Goal: Contribute content: Add original content to the website for others to see

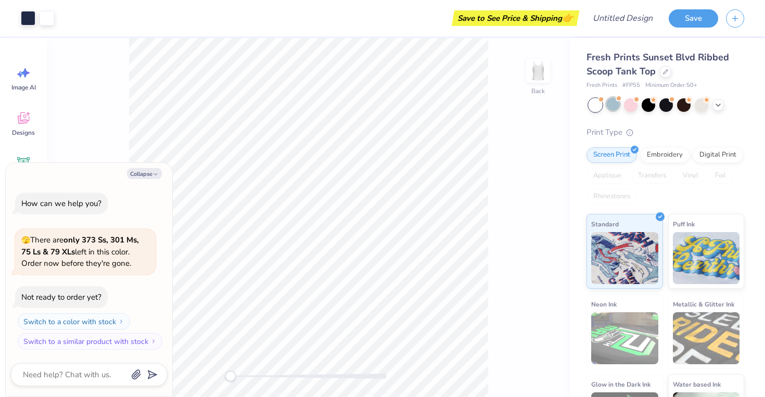
click at [617, 108] on div at bounding box center [613, 104] width 14 height 14
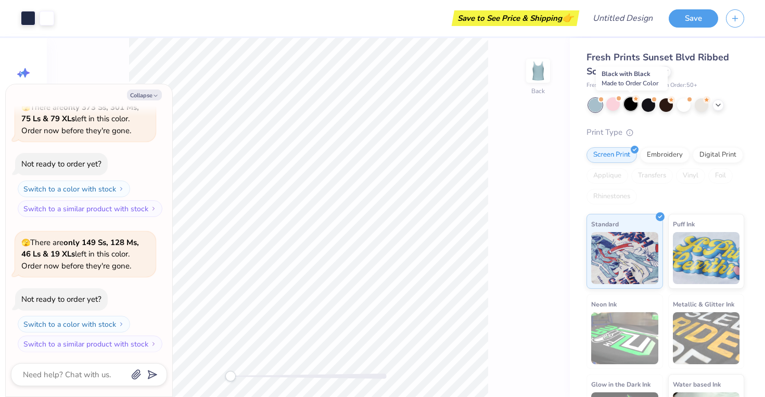
click at [633, 103] on div at bounding box center [631, 104] width 14 height 14
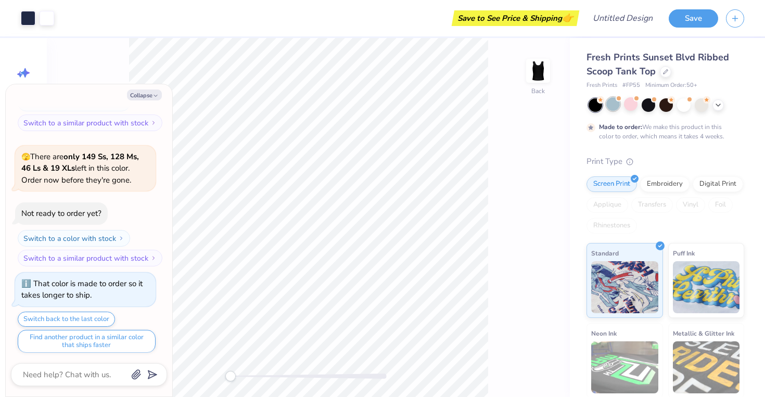
click at [614, 105] on div at bounding box center [613, 104] width 14 height 14
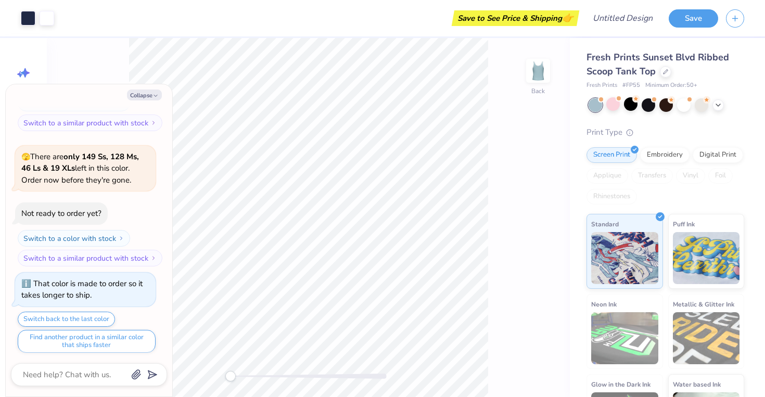
scroll to position [326, 0]
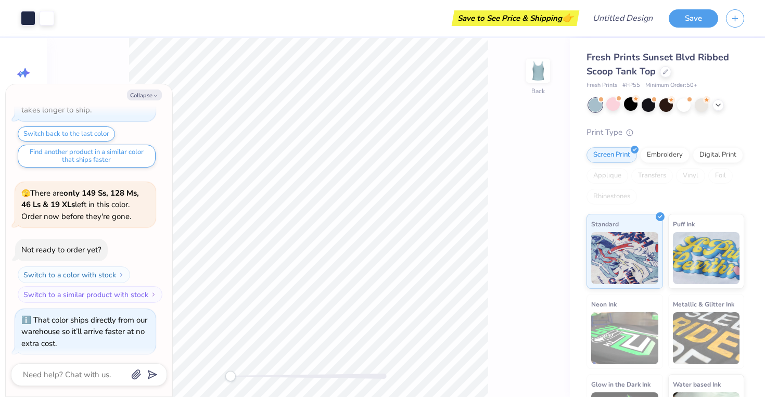
click at [622, 107] on div at bounding box center [667, 105] width 156 height 14
click at [614, 105] on div at bounding box center [613, 104] width 14 height 14
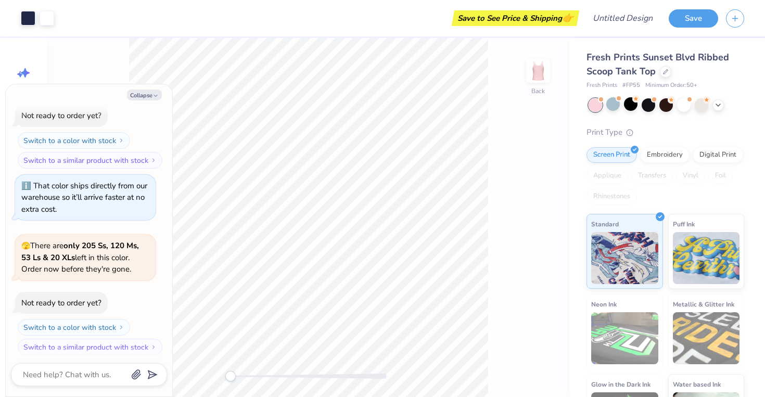
click at [705, 111] on div "Fresh Prints Sunset Blvd Ribbed Scoop Tank Top Fresh Prints # FP55 Minimum Orde…" at bounding box center [666, 249] width 158 height 399
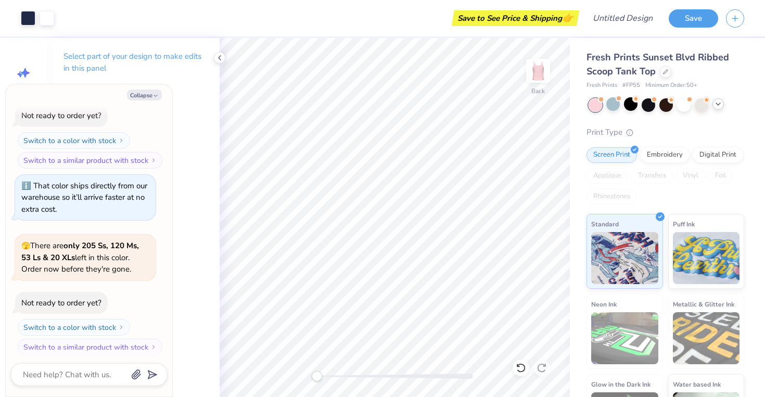
click at [715, 107] on icon at bounding box center [718, 104] width 8 height 8
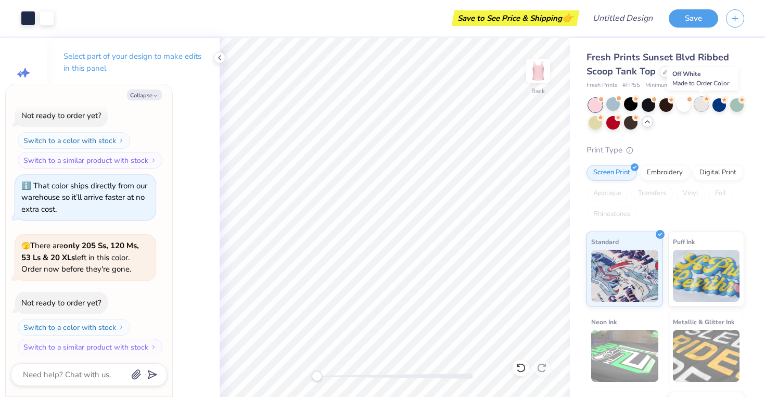
click at [704, 103] on div at bounding box center [702, 104] width 14 height 14
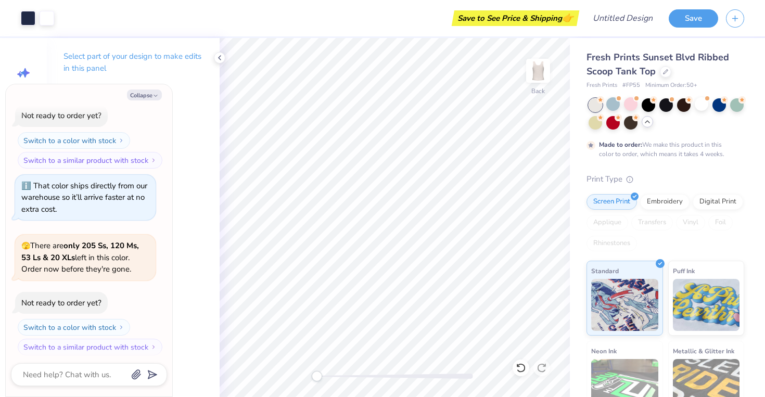
scroll to position [546, 0]
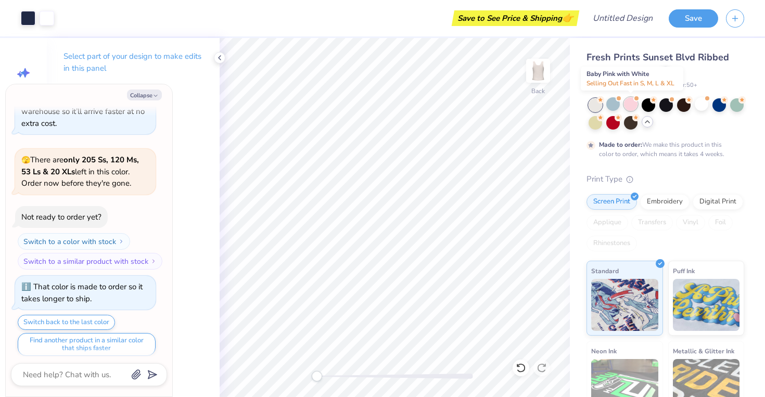
click at [630, 107] on div at bounding box center [631, 104] width 14 height 14
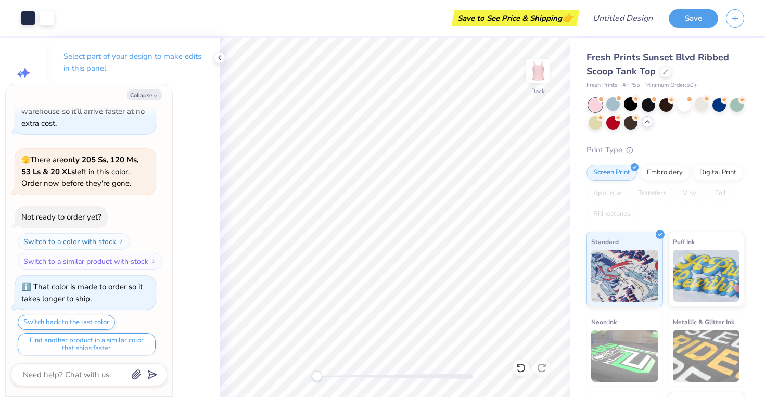
scroll to position [731, 0]
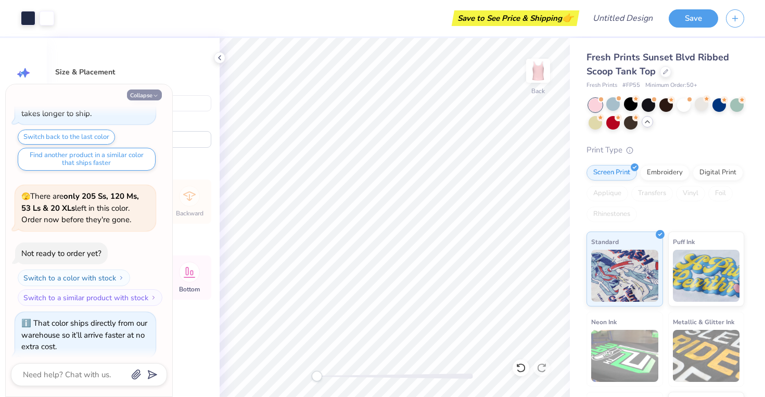
click at [153, 96] on button "Collapse" at bounding box center [144, 95] width 35 height 11
type textarea "x"
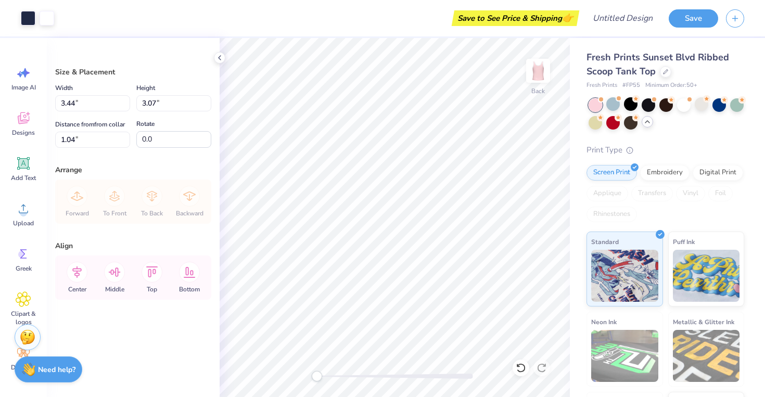
scroll to position [0, 0]
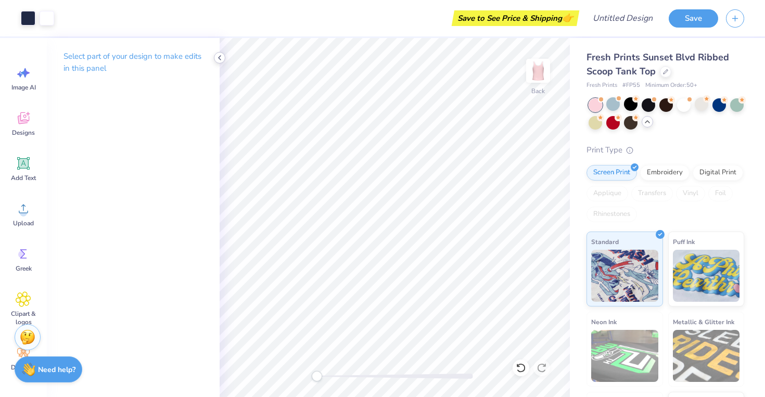
click at [223, 62] on div "Art colors Save to See Price & Shipping 👉 Design Title Save Image AI Designs Ad…" at bounding box center [382, 198] width 765 height 397
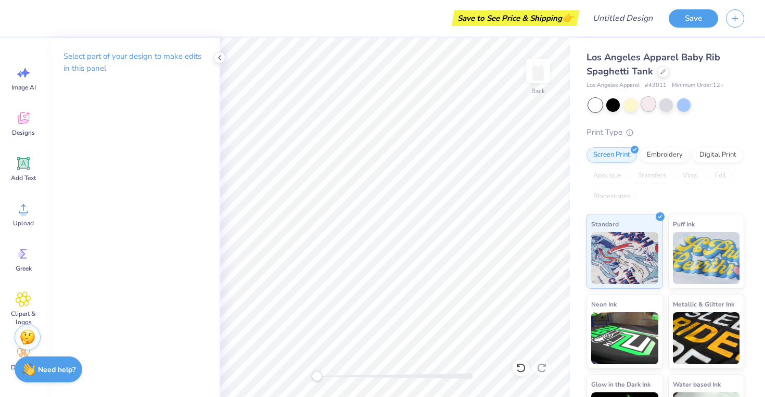
click at [643, 109] on div at bounding box center [649, 104] width 14 height 14
click at [25, 123] on icon at bounding box center [23, 118] width 11 height 12
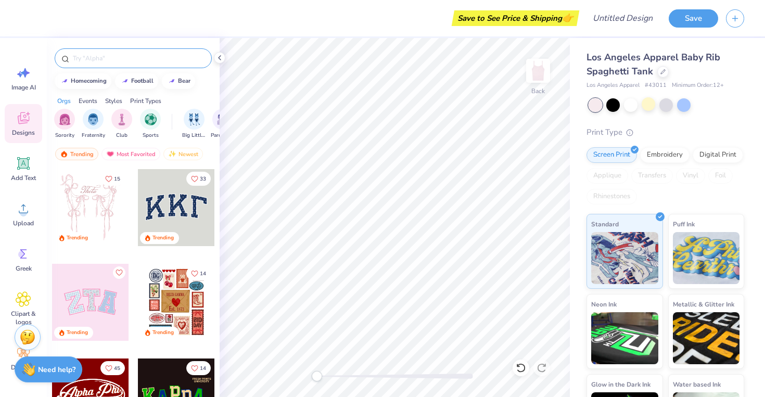
click at [169, 58] on input "text" at bounding box center [138, 58] width 133 height 10
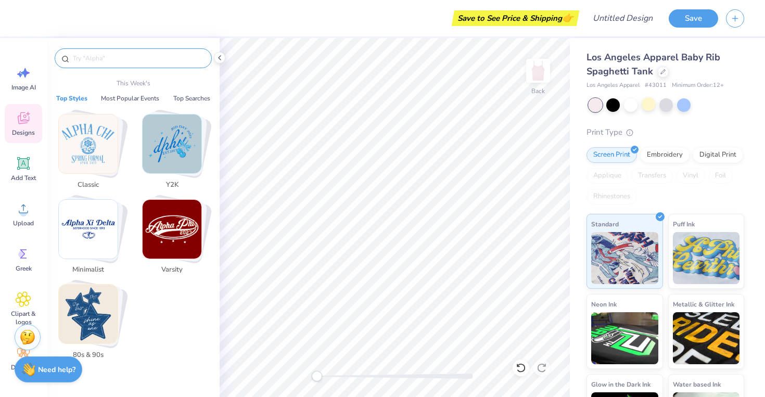
type input "k"
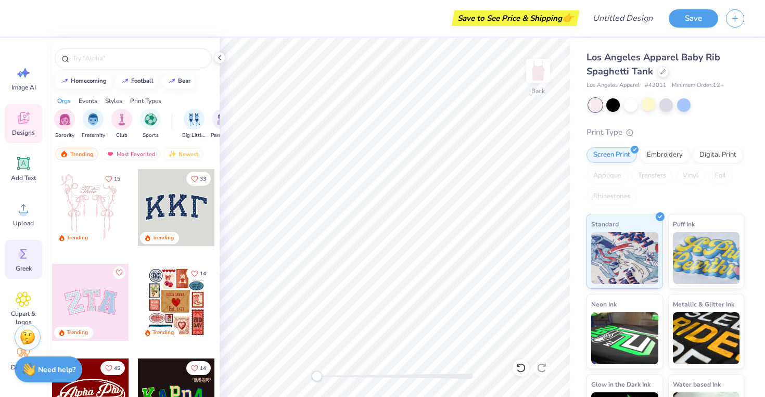
click at [21, 255] on circle at bounding box center [21, 254] width 7 height 7
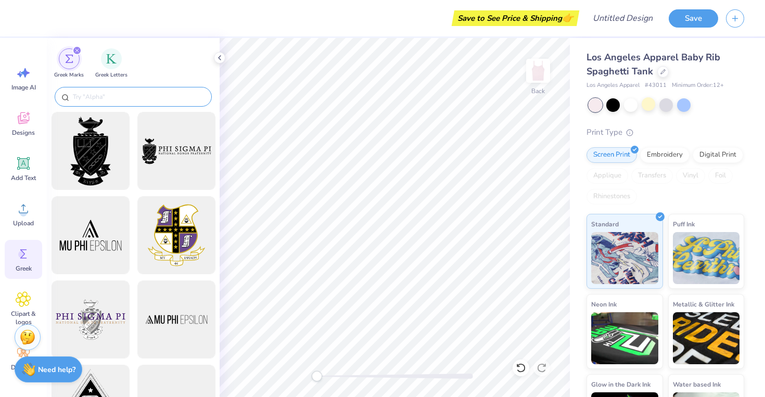
click at [112, 95] on input "text" at bounding box center [138, 97] width 133 height 10
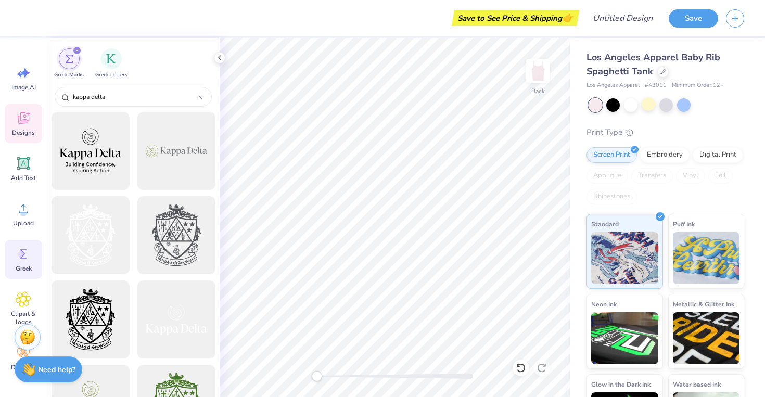
type input "kappa delta"
click at [16, 127] on div "Designs" at bounding box center [23, 123] width 37 height 39
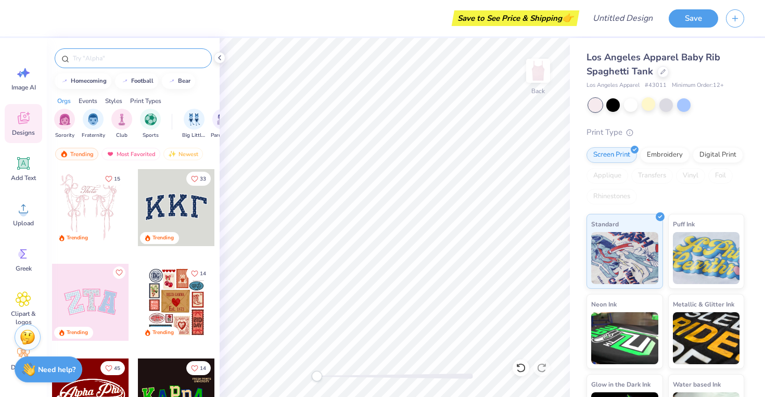
click at [124, 60] on input "text" at bounding box center [138, 58] width 133 height 10
type input "kappa delta"
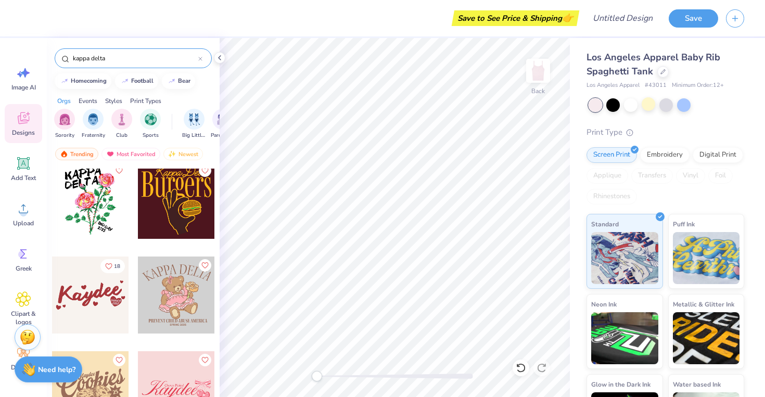
scroll to position [3911, 0]
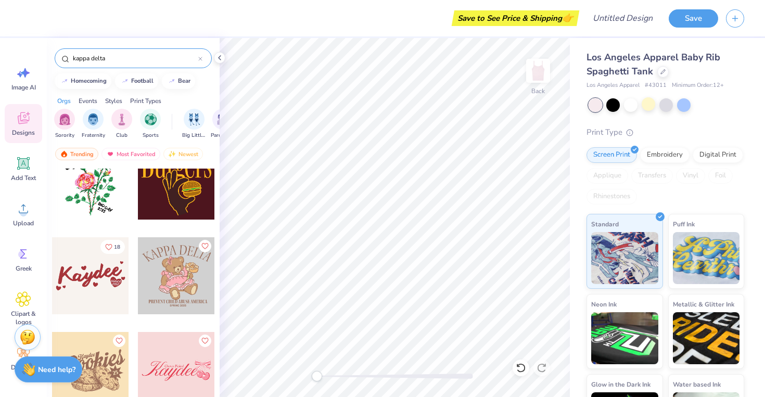
click at [184, 287] on div at bounding box center [253, 275] width 231 height 77
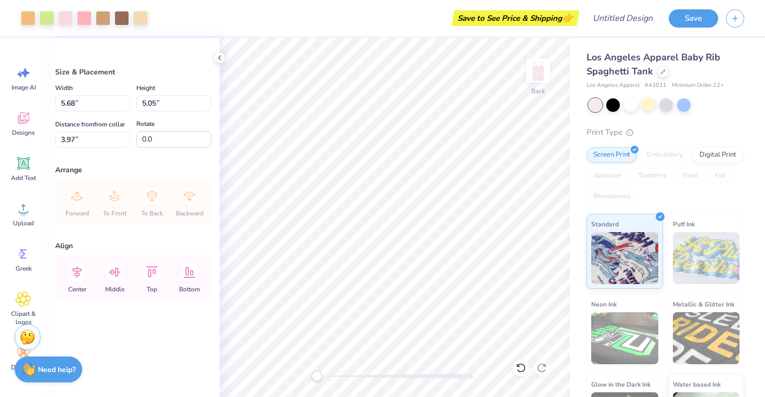
type input "7.17"
type input "6.38"
type input "2.46"
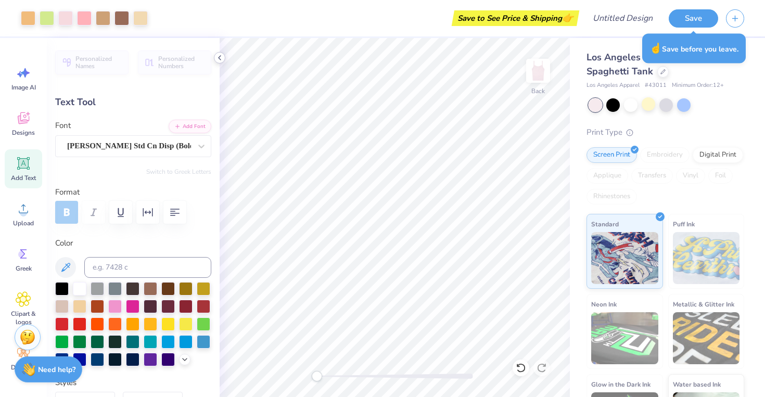
click at [220, 61] on icon at bounding box center [220, 58] width 8 height 8
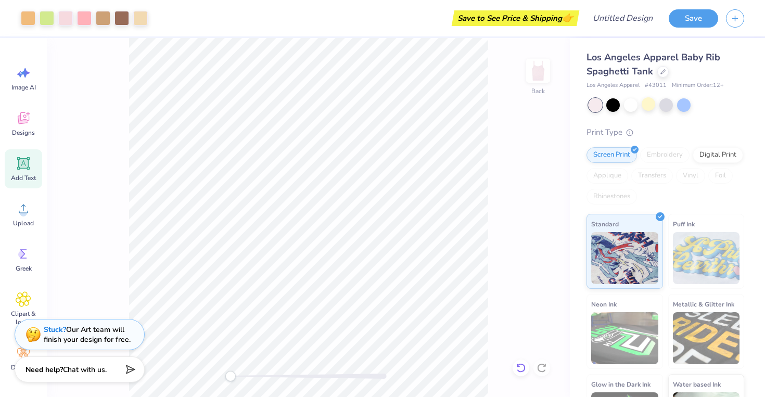
click at [524, 366] on icon at bounding box center [520, 367] width 9 height 9
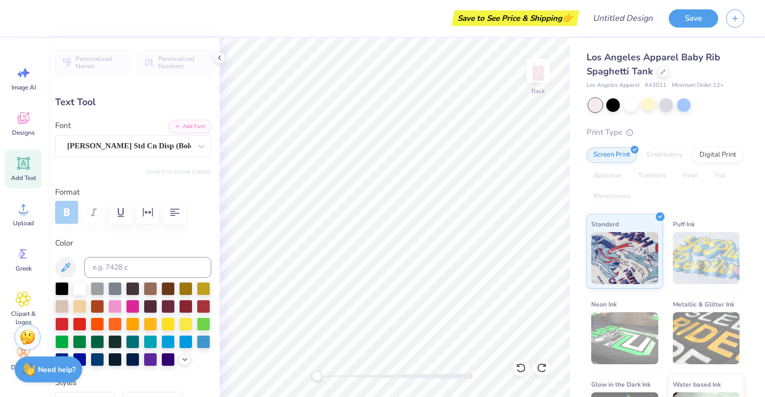
scroll to position [0, 0]
type textarea "P"
type textarea "Fall Break 2025"
type input "1.68"
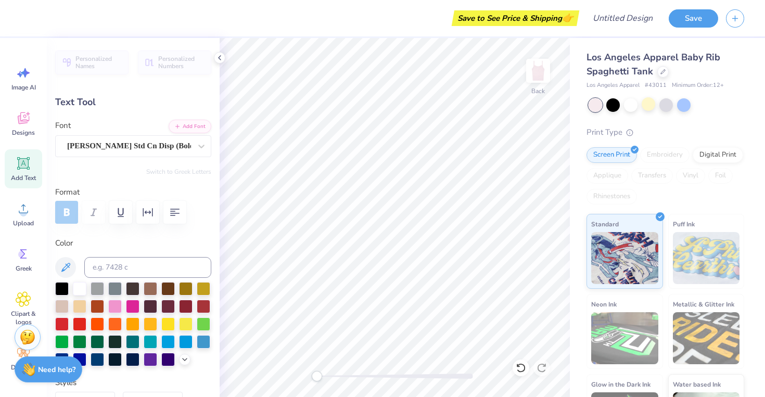
type input "0.20"
type input "8.76"
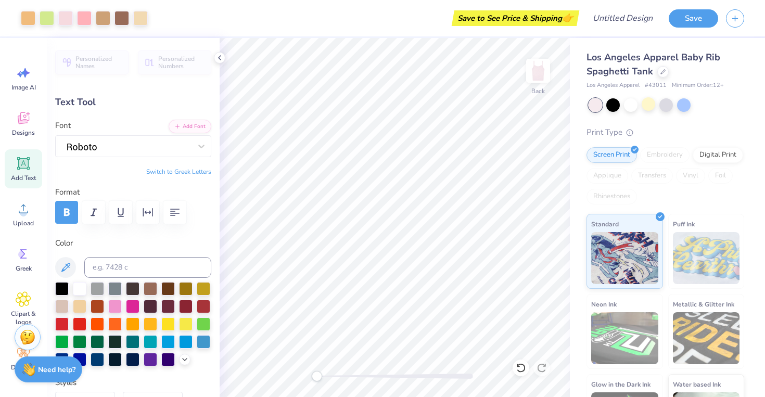
type input "7.17"
type input "1.74"
type input "2.58"
click at [635, 104] on div at bounding box center [631, 104] width 14 height 14
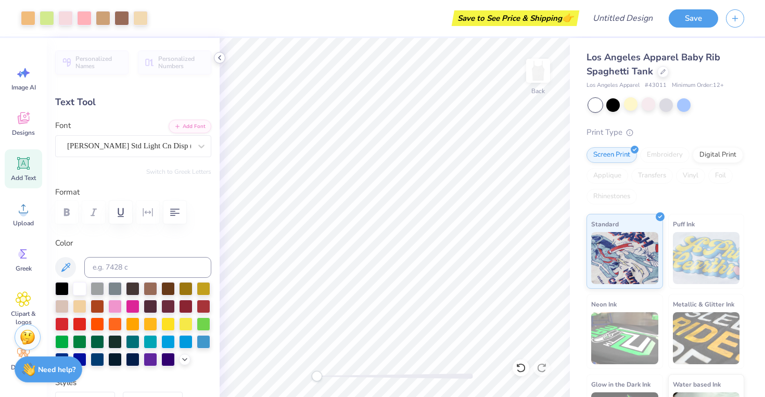
click at [222, 60] on icon at bounding box center [220, 58] width 8 height 8
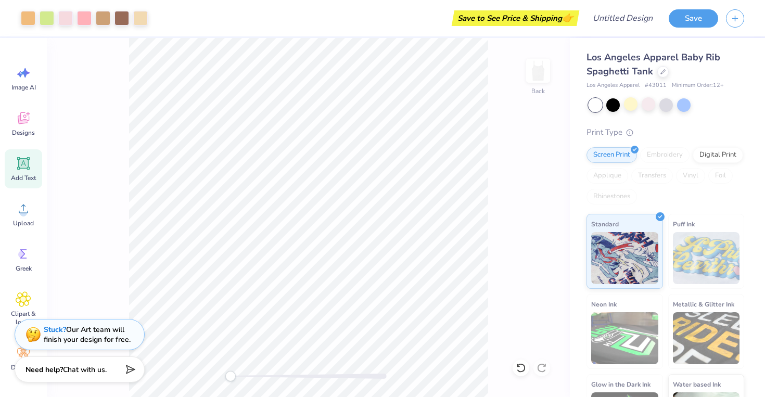
click at [113, 270] on div "Back" at bounding box center [308, 217] width 523 height 359
click at [92, 301] on div "Back" at bounding box center [308, 217] width 523 height 359
click at [18, 352] on icon at bounding box center [23, 352] width 12 height 9
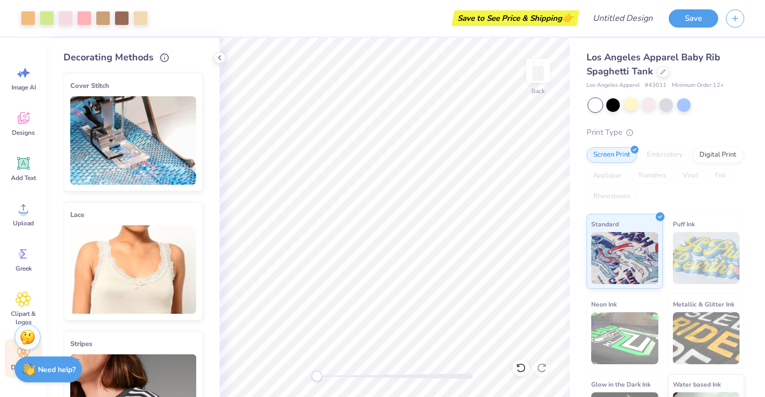
click at [138, 234] on img at bounding box center [133, 269] width 126 height 89
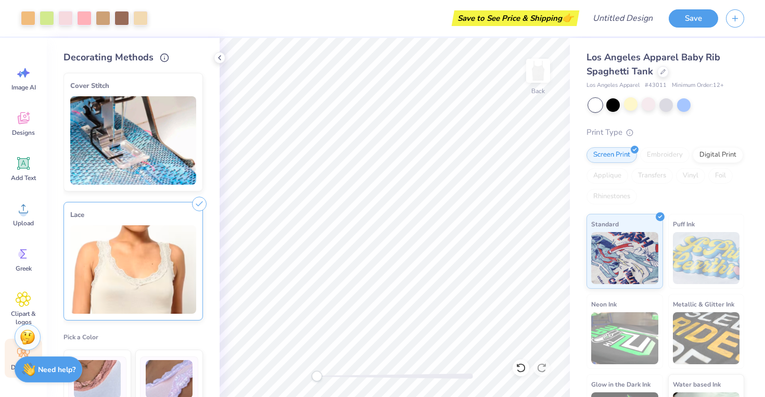
click at [171, 233] on img at bounding box center [133, 269] width 126 height 89
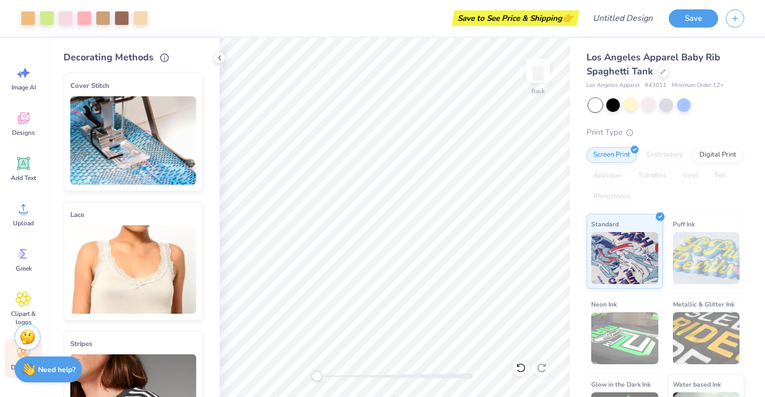
click at [160, 248] on img at bounding box center [133, 269] width 126 height 89
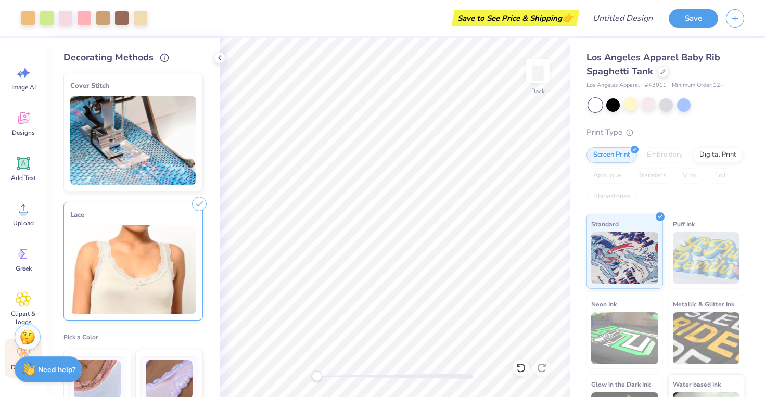
click at [140, 217] on div "Lace" at bounding box center [133, 215] width 126 height 12
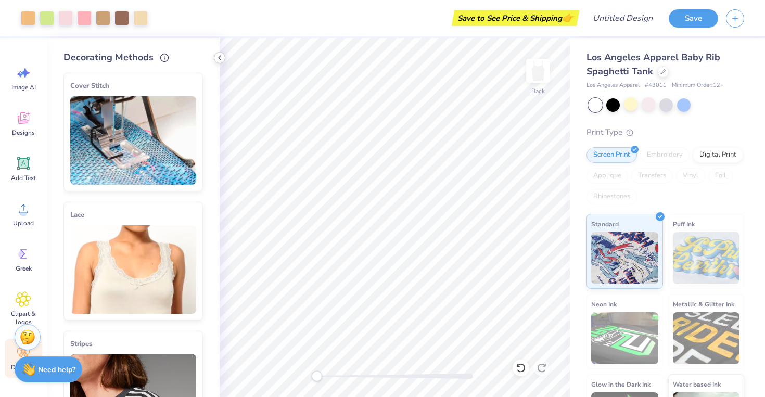
click at [224, 56] on div at bounding box center [219, 57] width 11 height 11
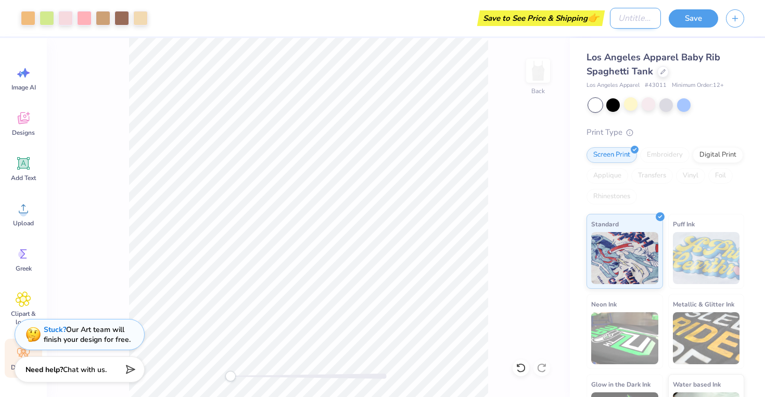
click at [627, 18] on input "Design Title" at bounding box center [635, 18] width 51 height 21
type input "KD Fall Break"
click at [705, 14] on button "Save" at bounding box center [693, 17] width 49 height 18
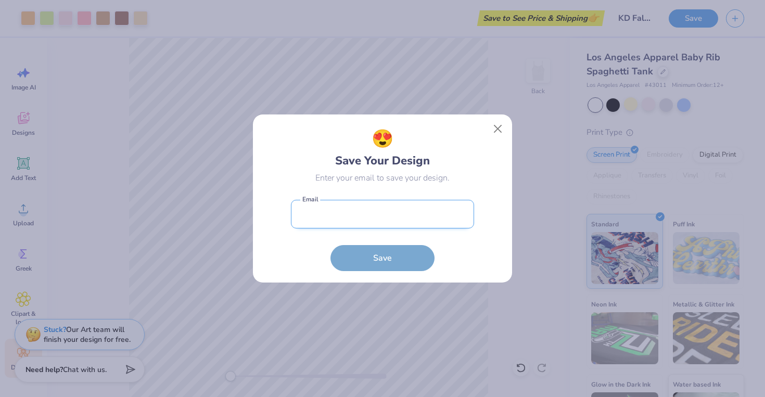
click at [401, 220] on input "email" at bounding box center [382, 214] width 183 height 29
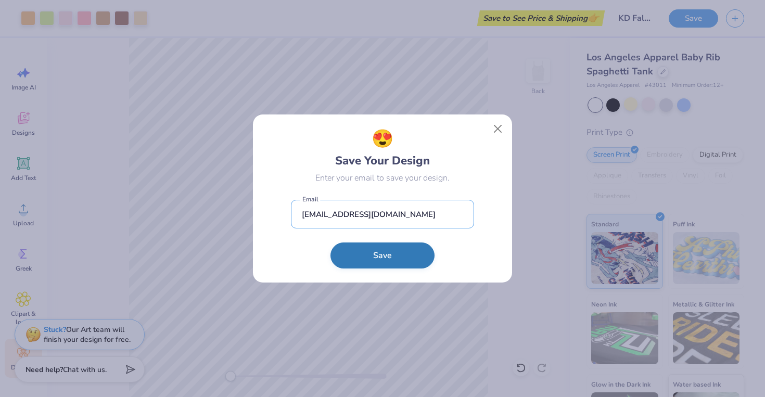
type input "[EMAIL_ADDRESS][DOMAIN_NAME]"
click at [361, 249] on button "Save" at bounding box center [383, 256] width 104 height 26
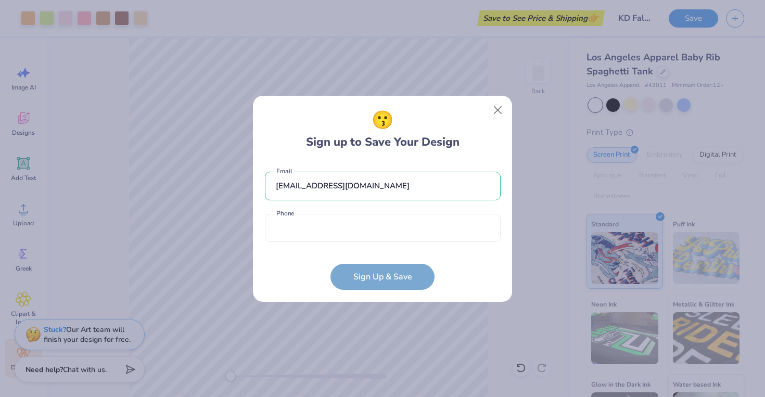
click at [361, 249] on form "[EMAIL_ADDRESS][DOMAIN_NAME] Email Phone is a required field Phone Sign Up & Sa…" at bounding box center [383, 225] width 236 height 129
type input "9"
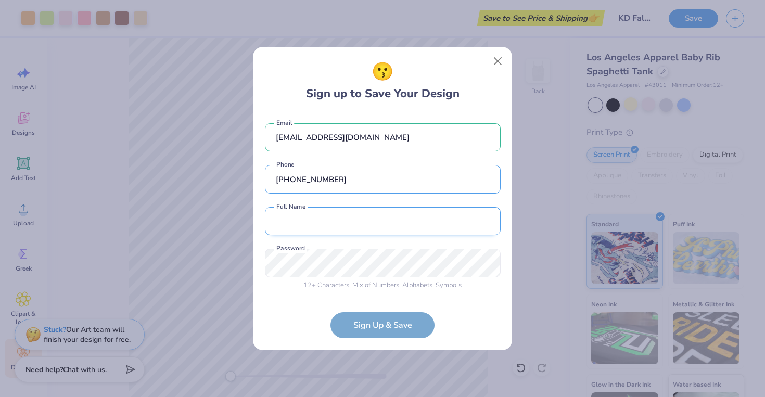
type input "[PHONE_NUMBER]"
type input "Berkeley [PERSON_NAME]"
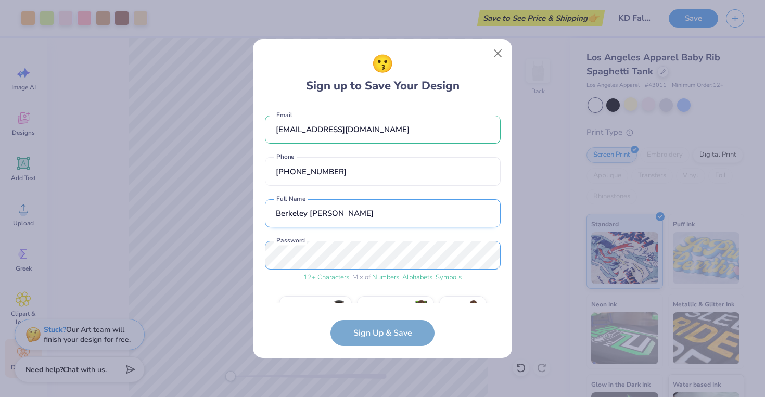
scroll to position [23, 0]
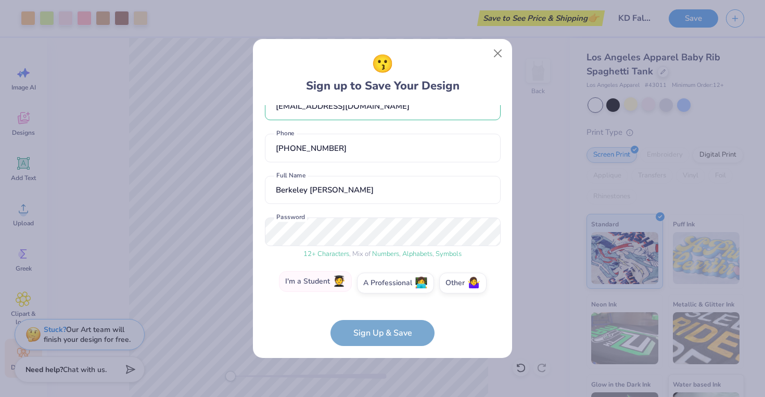
click at [337, 283] on span "🧑‍🎓" at bounding box center [339, 282] width 13 height 12
click at [380, 306] on input "I'm a Student 🧑‍🎓" at bounding box center [383, 309] width 7 height 7
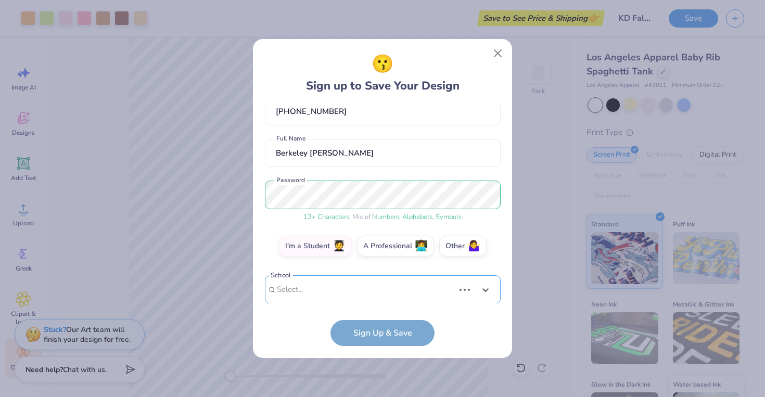
click at [382, 294] on div "Use Up and Down to choose options, press Enter to select the currently focused …" at bounding box center [383, 305] width 236 height 60
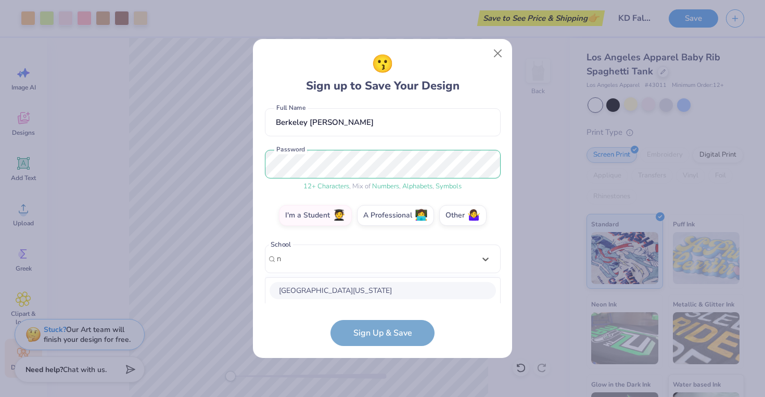
scroll to position [91, 0]
type input "n"
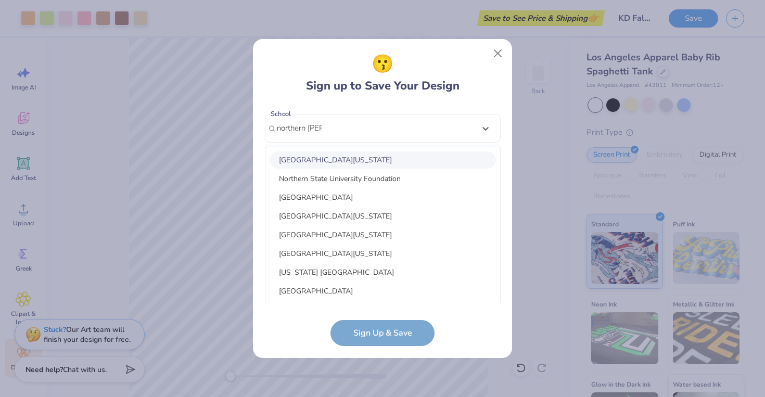
click at [375, 163] on div "[GEOGRAPHIC_DATA][US_STATE]" at bounding box center [383, 159] width 226 height 17
type input "northern [PERSON_NAME]"
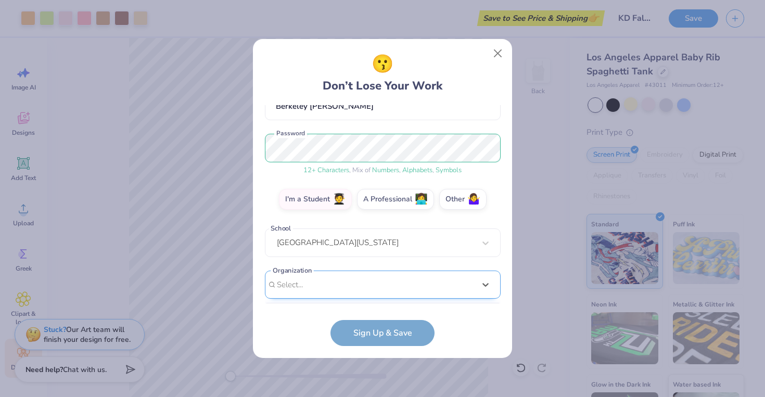
scroll to position [263, 0]
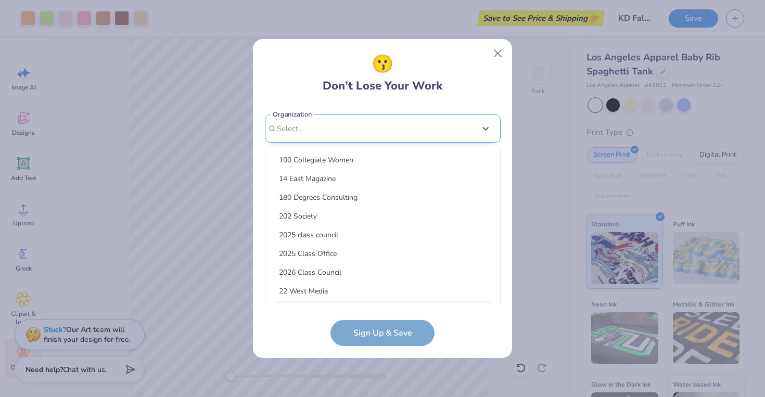
click at [409, 293] on div "option focused, 9 of 15. 15 results available. Use Up and Down to choose option…" at bounding box center [383, 210] width 236 height 190
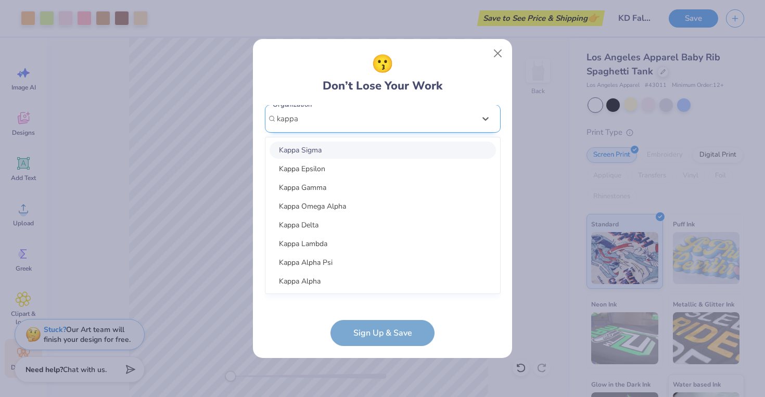
scroll to position [273, 0]
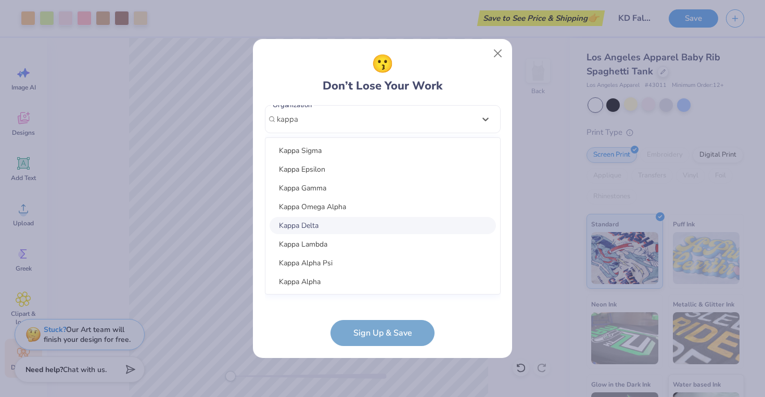
click at [345, 224] on div "Kappa Delta" at bounding box center [383, 225] width 226 height 17
type input "kappa"
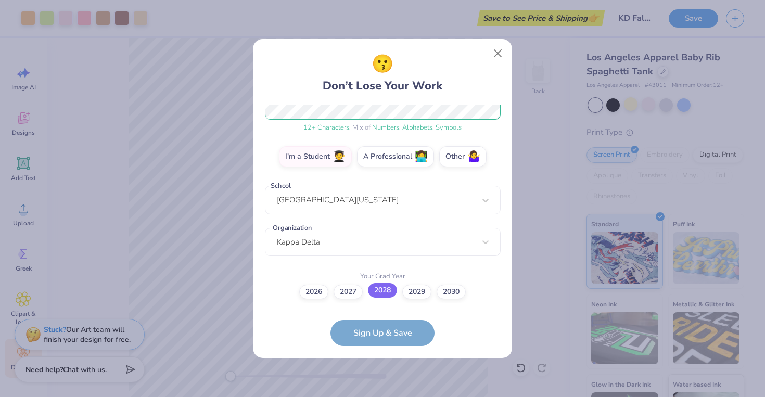
click at [389, 293] on label "2028" at bounding box center [382, 290] width 29 height 15
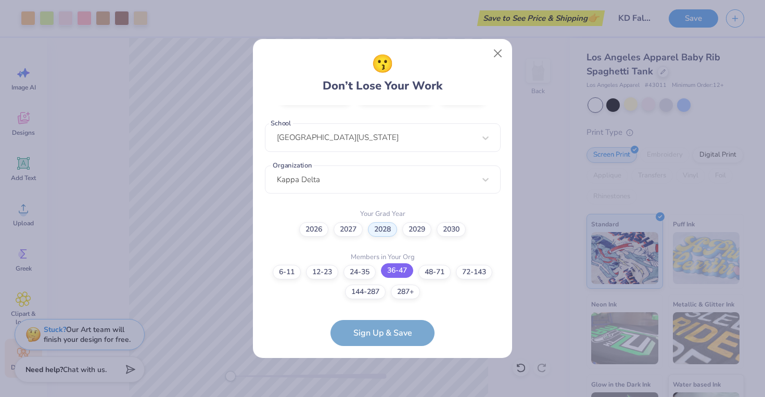
click at [391, 270] on label "36-47" at bounding box center [397, 270] width 32 height 15
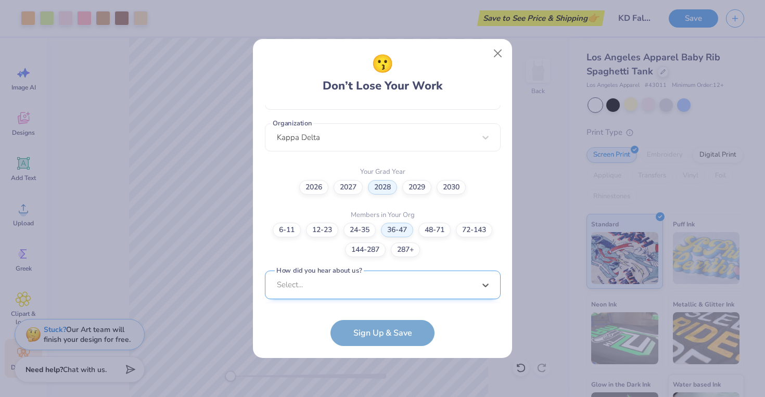
scroll to position [411, 0]
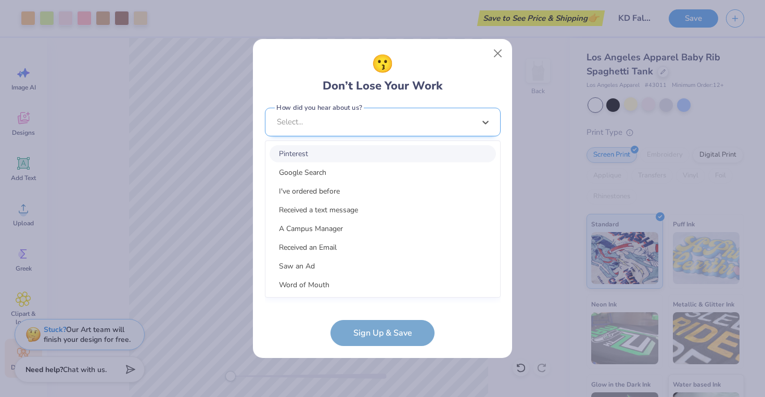
click at [381, 297] on div "option Pinterest focused, 1 of 15. 15 results available. Use Up and Down to cho…" at bounding box center [383, 203] width 236 height 190
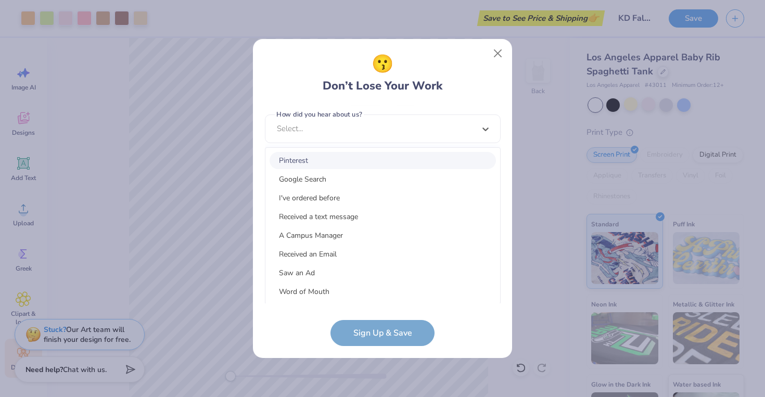
click at [392, 160] on div "Pinterest" at bounding box center [383, 160] width 226 height 17
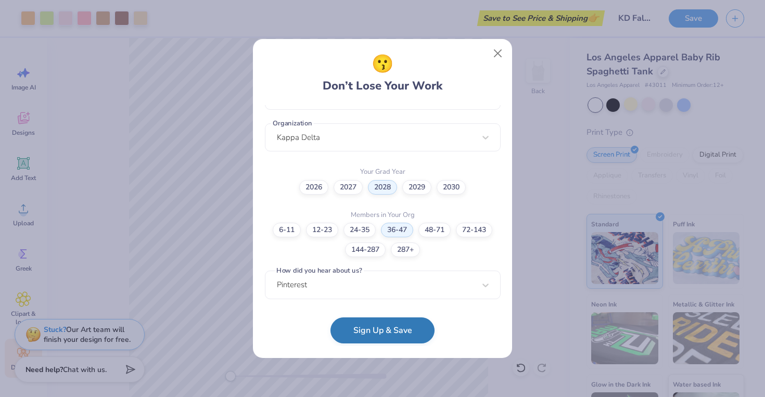
click at [373, 328] on button "Sign Up & Save" at bounding box center [383, 331] width 104 height 26
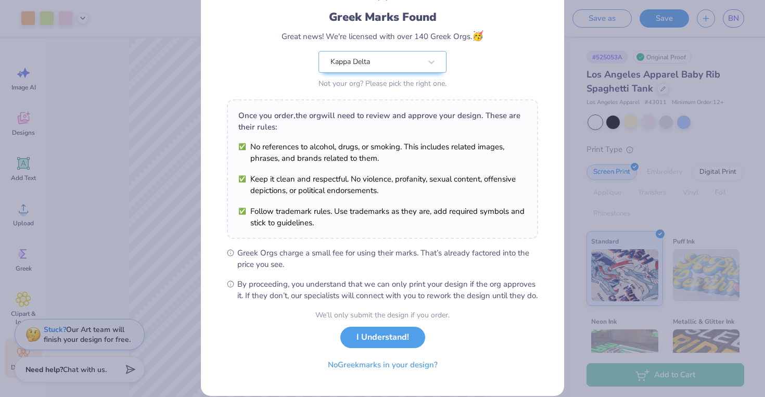
scroll to position [86, 0]
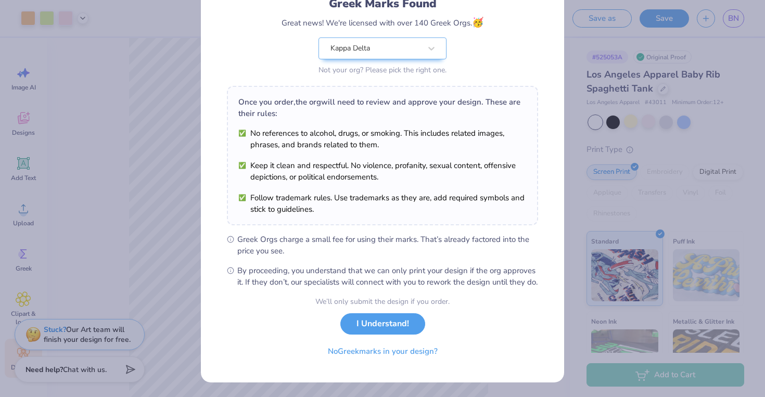
click at [389, 268] on span "By proceeding, you understand that we can only print your design if the org app…" at bounding box center [387, 276] width 301 height 23
click at [377, 319] on button "I Understand!" at bounding box center [382, 321] width 85 height 21
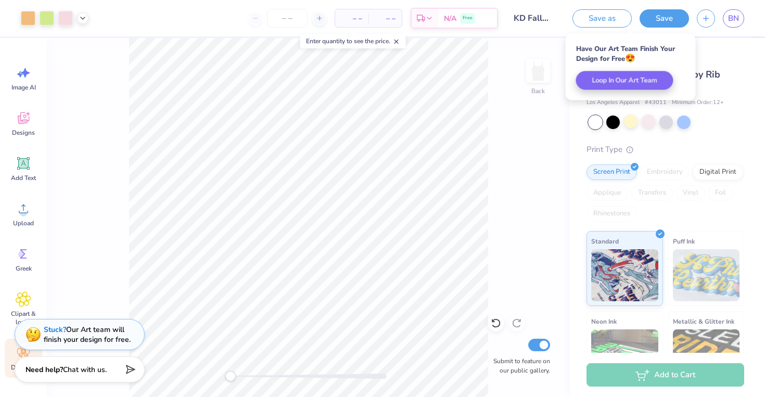
scroll to position [0, 0]
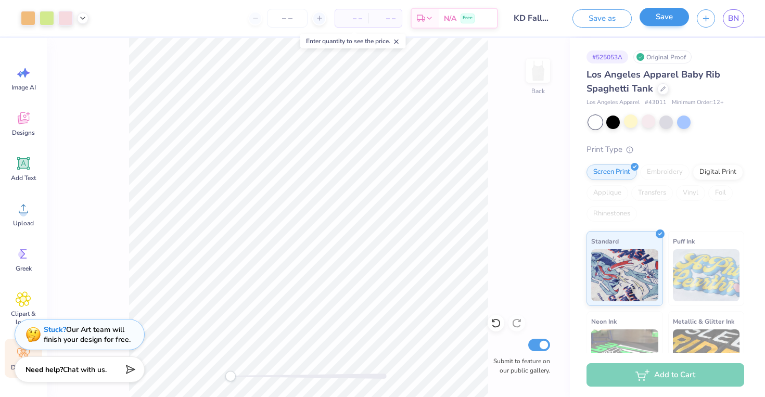
click at [651, 17] on button "Save" at bounding box center [664, 17] width 49 height 18
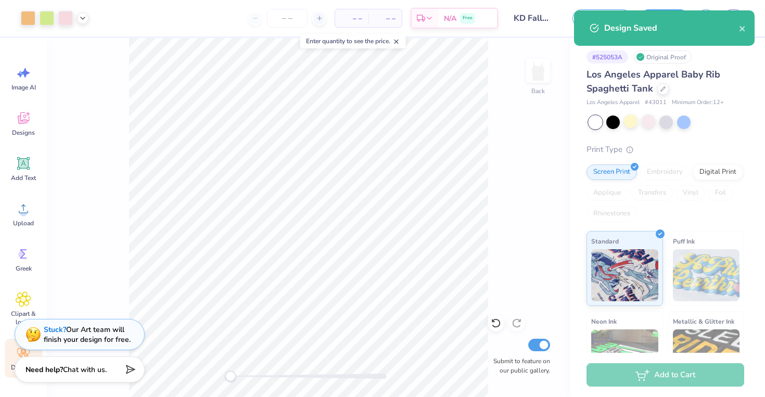
click at [561, 55] on div "Back Submit to feature on our public gallery." at bounding box center [308, 217] width 523 height 359
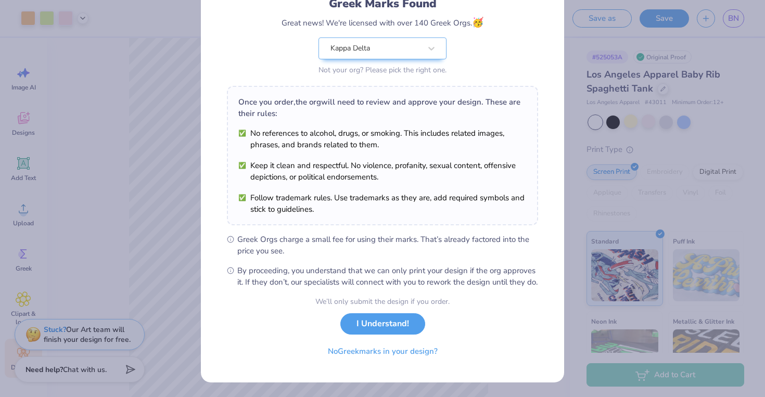
scroll to position [90, 0]
click at [400, 328] on button "I Understand!" at bounding box center [382, 321] width 85 height 21
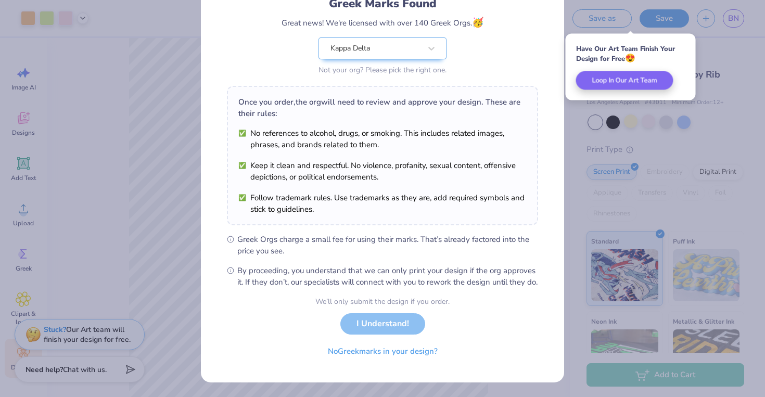
scroll to position [0, 0]
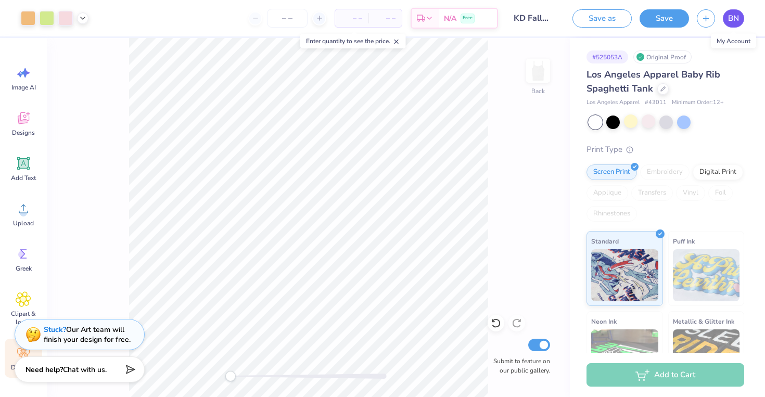
click at [728, 21] on span "BN" at bounding box center [733, 18] width 11 height 12
